Goal: Information Seeking & Learning: Learn about a topic

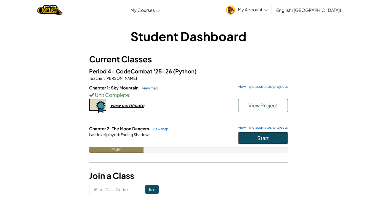
click at [247, 139] on button "Start" at bounding box center [263, 138] width 50 height 13
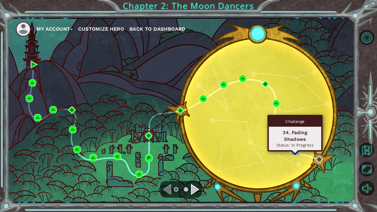
click at [299, 153] on img at bounding box center [295, 151] width 7 height 7
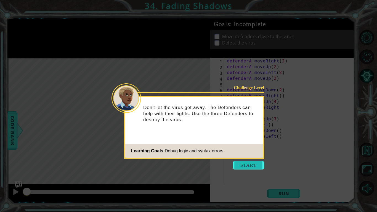
click at [246, 166] on button "Start" at bounding box center [248, 165] width 31 height 9
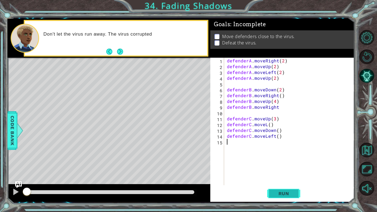
click at [280, 195] on span "Run" at bounding box center [284, 194] width 22 height 6
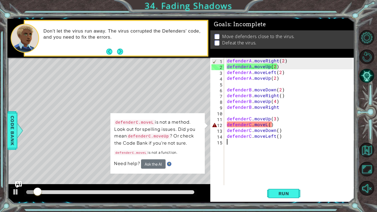
click at [265, 124] on div "defenderA . moveRight ( 2 ) defenderA . moveUp ( 2 ) defenderA . moveLeft ( 2 )…" at bounding box center [291, 127] width 130 height 139
click at [266, 125] on div "defenderA . moveRight ( 2 ) defenderA . moveUp ( 2 ) defenderA . moveLeft ( 2 )…" at bounding box center [291, 127] width 130 height 139
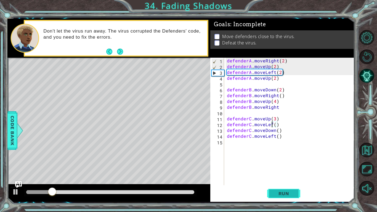
scroll to position [0, 3]
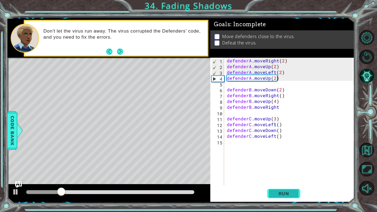
click at [280, 195] on span "Run" at bounding box center [284, 194] width 22 height 6
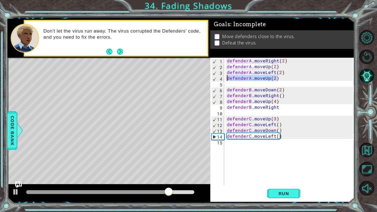
drag, startPoint x: 277, startPoint y: 79, endPoint x: 224, endPoint y: 77, distance: 53.1
click at [224, 77] on div "defenderC.moveLeft() 1 2 3 4 5 6 7 8 9 10 11 12 13 14 15 defenderA . moveRight …" at bounding box center [281, 122] width 143 height 128
type textarea "defenderA.moveUp(2)"
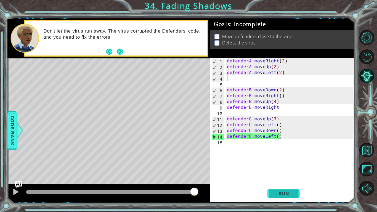
click at [275, 192] on span "Run" at bounding box center [284, 194] width 22 height 6
drag, startPoint x: 53, startPoint y: 192, endPoint x: 204, endPoint y: 187, distance: 151.4
click at [204, 187] on div at bounding box center [108, 193] width 203 height 18
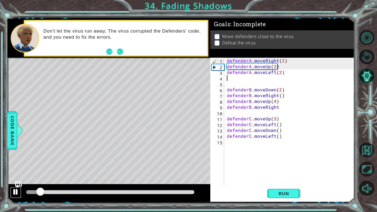
click at [16, 192] on div at bounding box center [15, 191] width 7 height 7
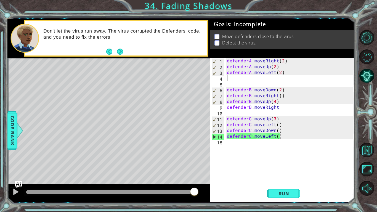
drag, startPoint x: 40, startPoint y: 192, endPoint x: 204, endPoint y: 192, distance: 163.5
click at [204, 192] on div at bounding box center [108, 193] width 203 height 18
click at [19, 192] on div at bounding box center [15, 191] width 7 height 7
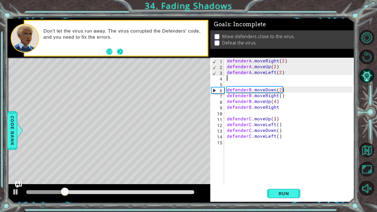
click at [120, 54] on button "Next" at bounding box center [120, 51] width 7 height 7
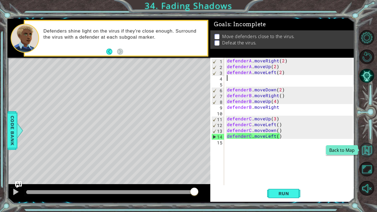
click at [369, 153] on button "Back to Map" at bounding box center [367, 150] width 15 height 15
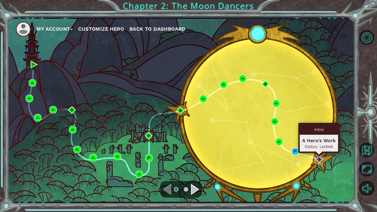
click at [317, 159] on img at bounding box center [319, 159] width 7 height 7
